Goal: Register for event/course: Register for event/course

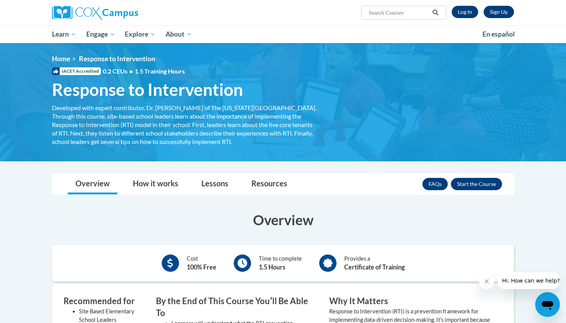
click at [468, 182] on button "Enroll" at bounding box center [476, 184] width 51 height 12
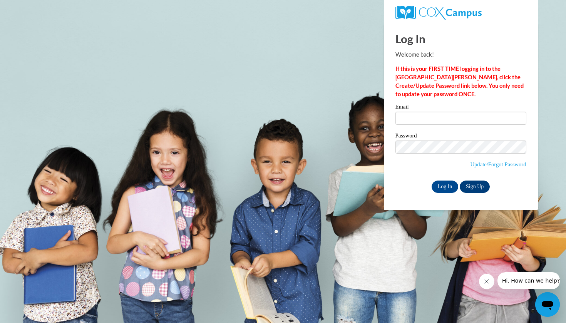
click at [473, 185] on link "Sign Up" at bounding box center [474, 186] width 30 height 12
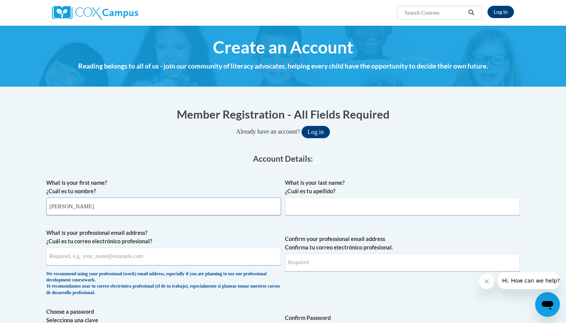
type input "Emma"
type input "Severa"
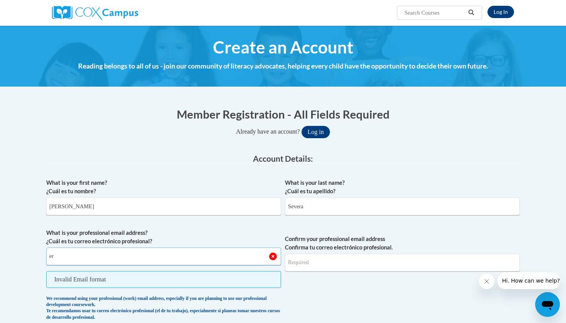
type input "e"
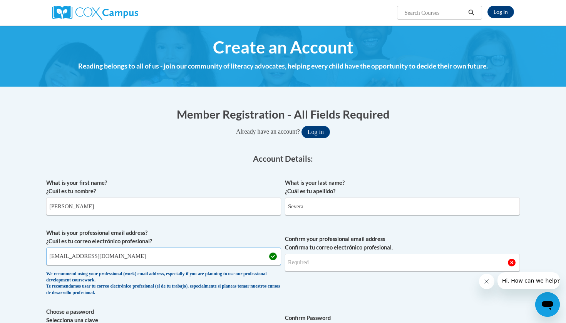
type input "emmarose971es@gmail.com"
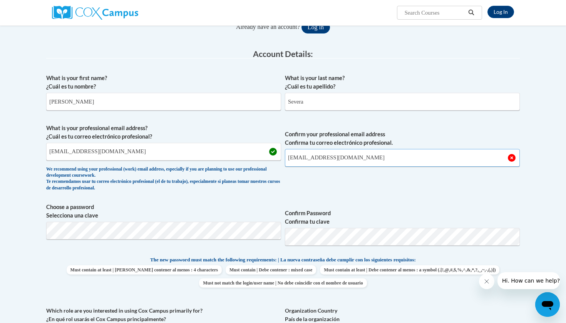
scroll to position [133, 0]
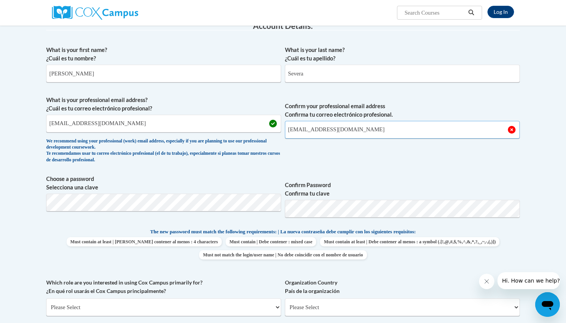
type input "emmarose971es@gmail.com"
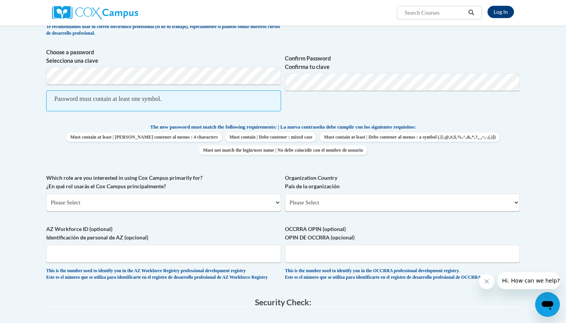
scroll to position [260, 0]
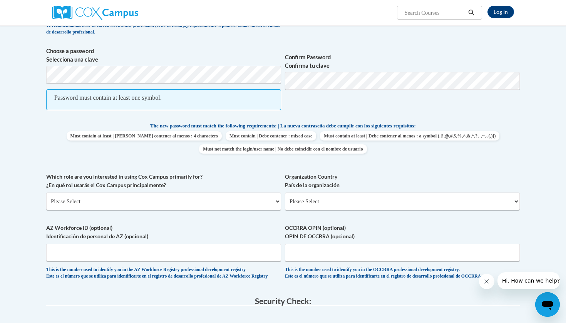
click at [179, 164] on div "What is your first name? ¿Cuál es tu nombre? Emma What is your last name? ¿Cuál…" at bounding box center [282, 100] width 473 height 373
click at [152, 107] on span "Password must contain at least one symbol." at bounding box center [163, 99] width 235 height 21
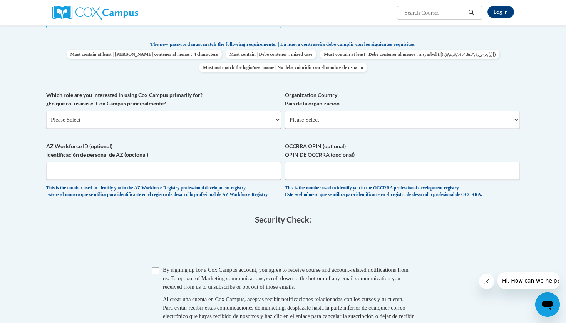
scroll to position [343, 0]
select select "5a18ea06-2b54-4451-96f2-d152daf9eac5"
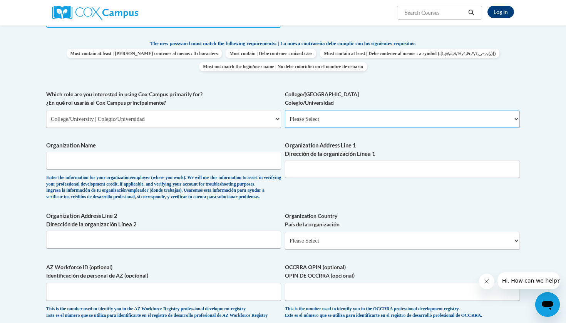
select select "99b32b07-cffc-426c-8bf6-0cd77760d84b"
type input "University of North Georgia"
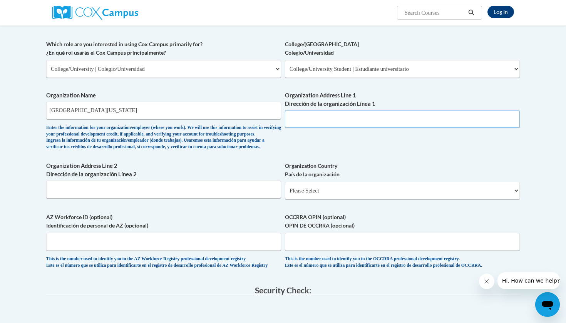
scroll to position [394, 0]
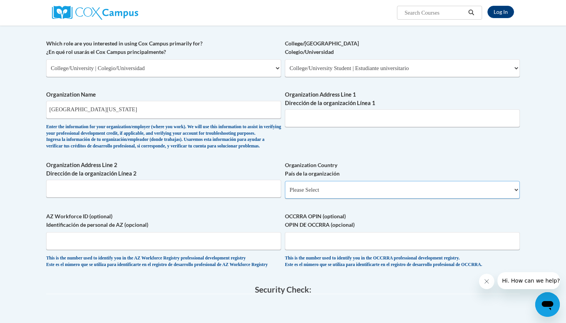
select select "ad49bcad-a171-4b2e-b99c-48b446064914"
select select
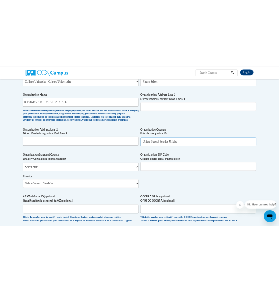
scroll to position [431, 0]
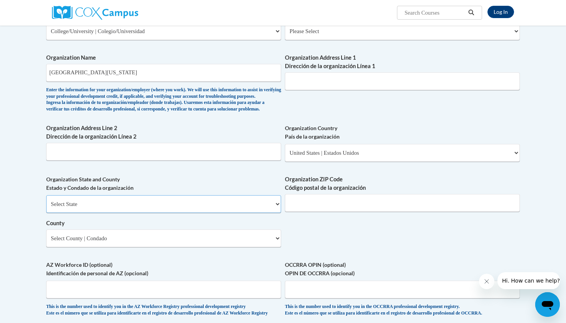
select select "Georgia"
click at [197, 234] on select "County" at bounding box center [163, 238] width 235 height 18
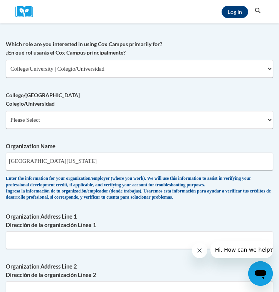
scroll to position [563, 0]
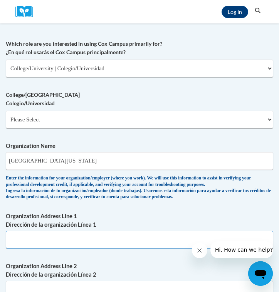
click at [30, 242] on input "Organization Address Line 1 Dirección de la organización Línea 1" at bounding box center [139, 240] width 267 height 18
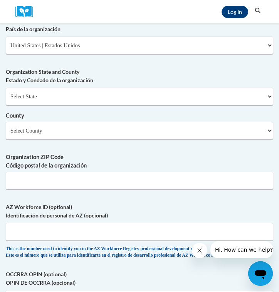
scroll to position [861, 0]
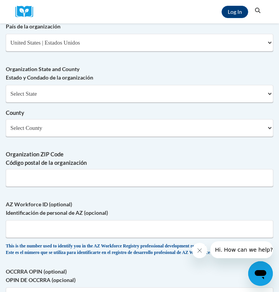
type input "82 College Cir"
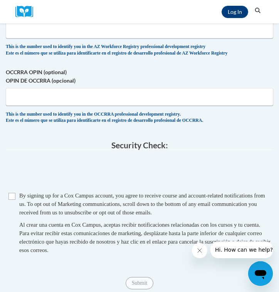
scroll to position [1062, 0]
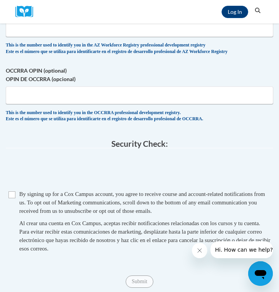
type input "30597"
click at [10, 192] on input "Checkbox" at bounding box center [11, 195] width 7 height 7
checkbox input "true"
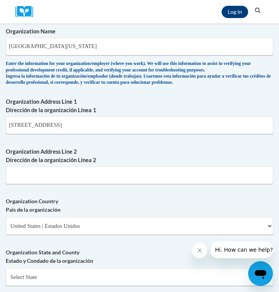
scroll to position [673, 0]
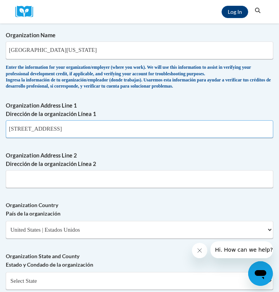
click at [57, 133] on input "82 College Cir" at bounding box center [139, 129] width 267 height 18
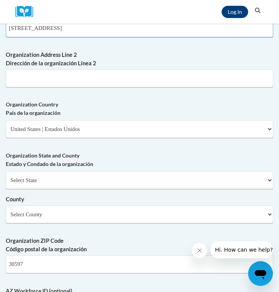
scroll to position [778, 0]
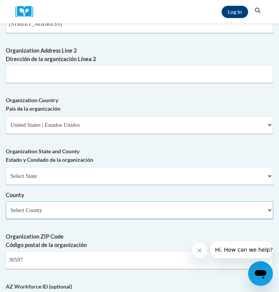
select select "Lumpkin"
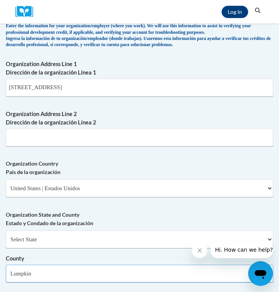
scroll to position [703, 0]
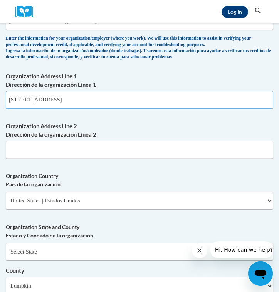
click at [48, 106] on input "82 College Cir" at bounding box center [139, 100] width 267 height 18
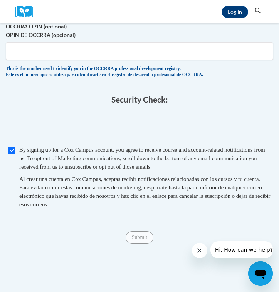
scroll to position [1159, 0]
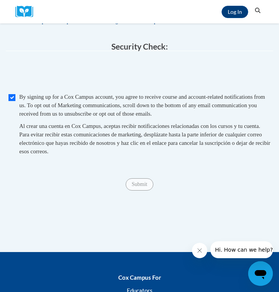
type input "82 College Cir Dahlonega"
click at [140, 181] on span "Submit" at bounding box center [139, 184] width 28 height 6
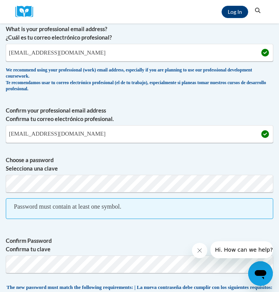
scroll to position [256, 0]
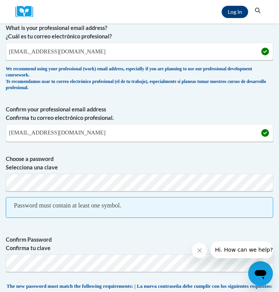
click at [84, 238] on label "Confirm Password Confirma tu clave" at bounding box center [139, 244] width 267 height 17
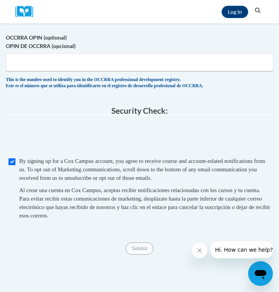
scroll to position [1057, 0]
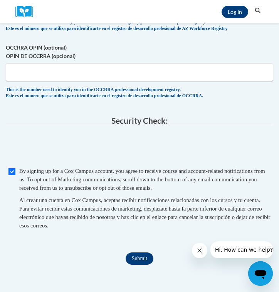
click at [138, 255] on span "Submit" at bounding box center [139, 258] width 28 height 6
click at [138, 253] on input "Submit" at bounding box center [139, 259] width 28 height 12
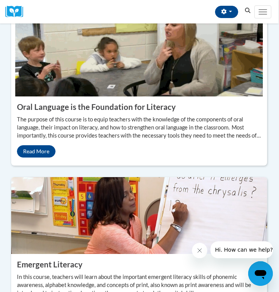
scroll to position [899, 0]
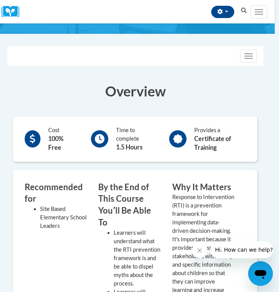
scroll to position [110, 4]
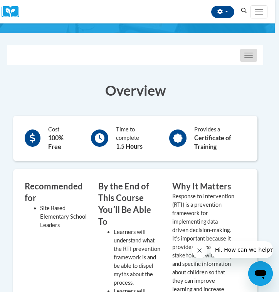
click at [246, 49] on button "Toggle navigation" at bounding box center [248, 55] width 17 height 13
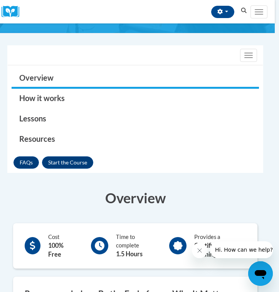
click at [82, 197] on h3 "Overview" at bounding box center [134, 198] width 255 height 19
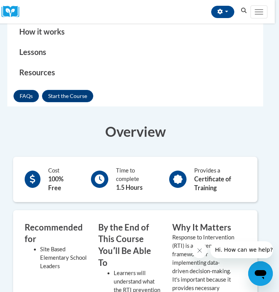
scroll to position [178, 4]
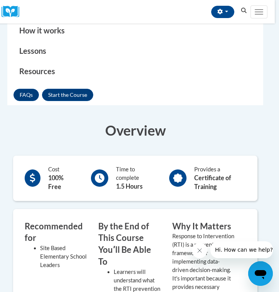
click at [38, 170] on div at bounding box center [33, 178] width 16 height 17
click at [124, 166] on div "Time to complete 1.5 Hours" at bounding box center [134, 178] width 36 height 26
click at [164, 164] on div "Provides a Certificate of Training" at bounding box center [207, 179] width 88 height 30
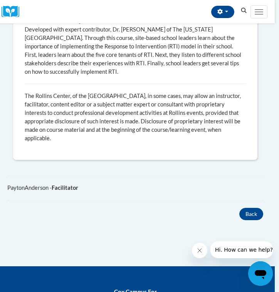
scroll to position [645, 4]
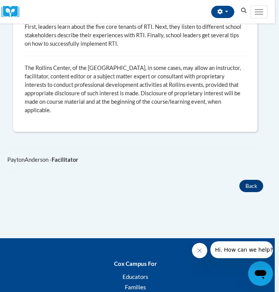
click at [250, 180] on button "Back" at bounding box center [251, 186] width 24 height 12
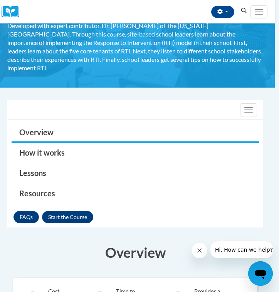
scroll to position [54, 4]
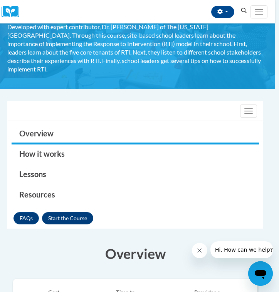
click at [63, 214] on button "Enroll" at bounding box center [67, 218] width 51 height 12
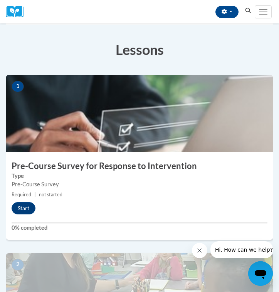
scroll to position [114, 0]
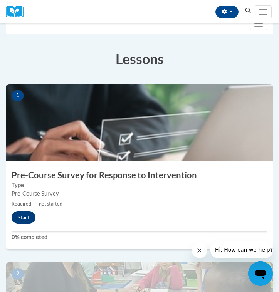
click at [23, 216] on button "Start" at bounding box center [24, 218] width 24 height 12
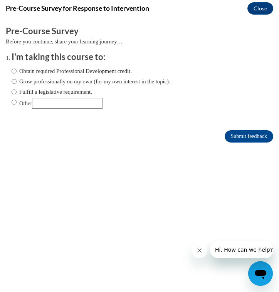
scroll to position [0, 0]
click at [32, 70] on label "Obtain required Professional Development credit." at bounding box center [72, 71] width 120 height 8
click at [17, 70] on input "Obtain required Professional Development credit." at bounding box center [14, 71] width 5 height 8
radio input "true"
click at [243, 134] on input "Submit feedback" at bounding box center [248, 136] width 48 height 12
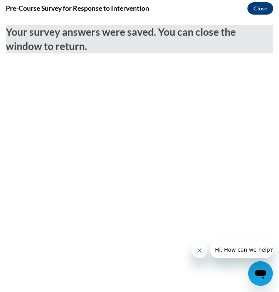
click at [256, 12] on button "Close" at bounding box center [260, 8] width 26 height 12
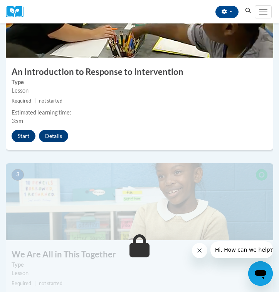
scroll to position [379, 0]
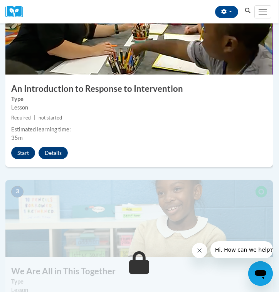
click at [25, 155] on button "Start" at bounding box center [23, 153] width 24 height 12
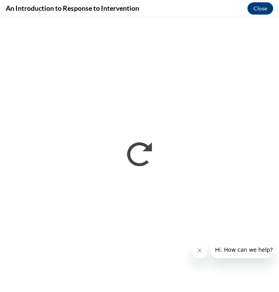
scroll to position [0, 0]
